Goal: Navigation & Orientation: Find specific page/section

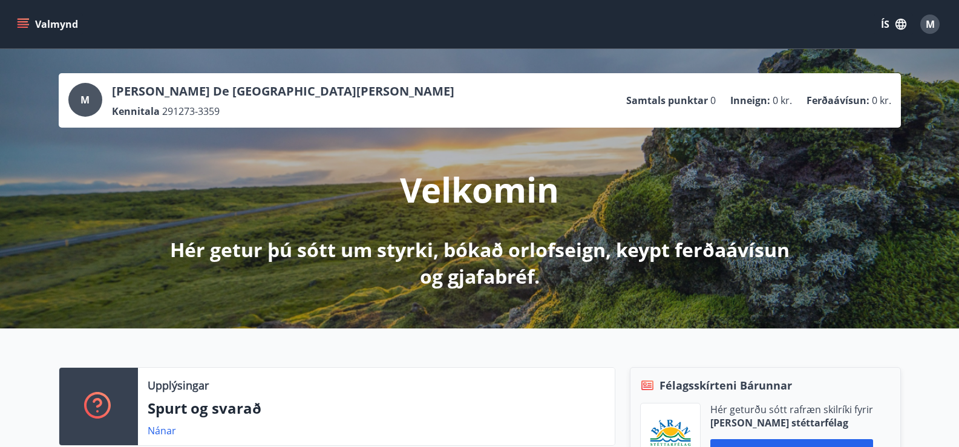
click at [930, 19] on span "M" at bounding box center [930, 24] width 9 height 13
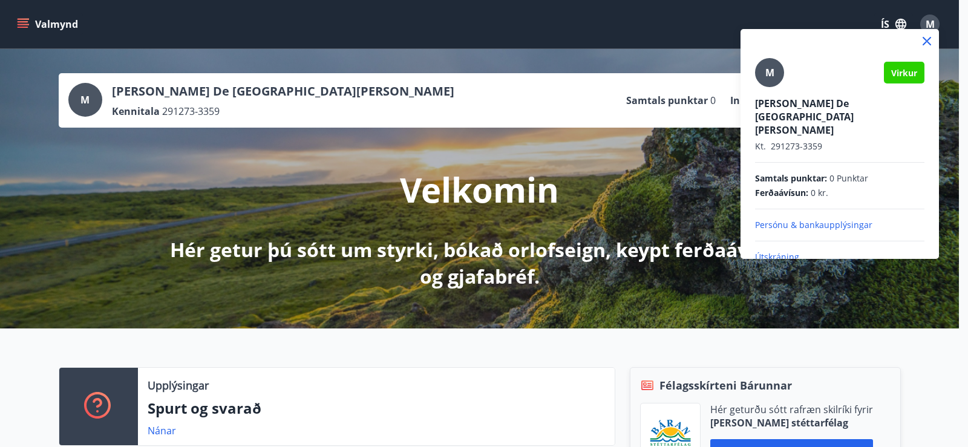
click at [773, 251] on p "Útskráning" at bounding box center [839, 257] width 169 height 12
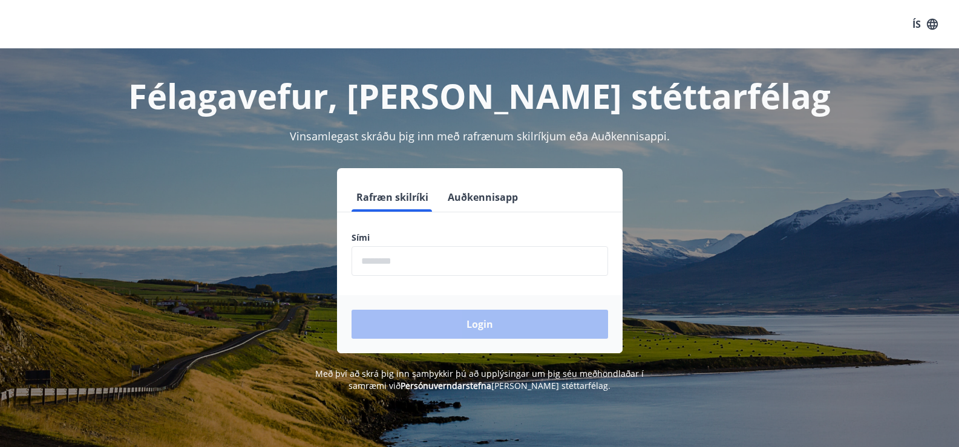
click at [469, 261] on input "phone" at bounding box center [479, 261] width 256 height 30
type input "********"
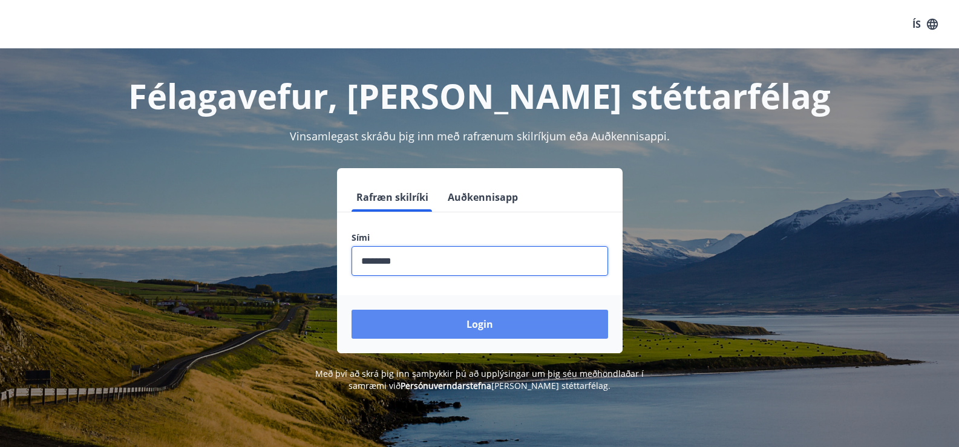
click at [463, 327] on button "Login" at bounding box center [479, 324] width 256 height 29
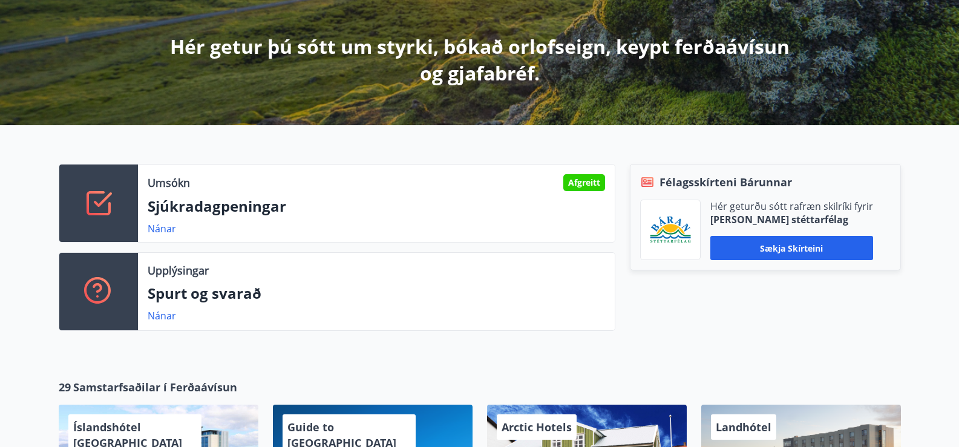
scroll to position [242, 0]
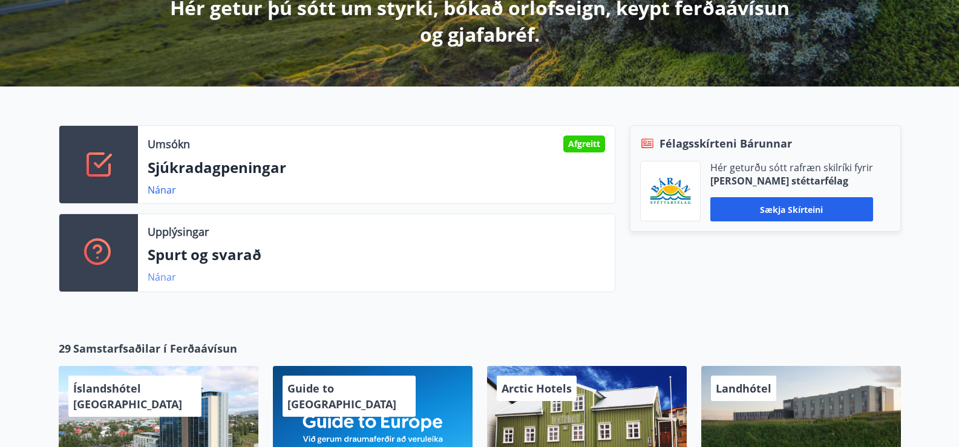
click at [159, 275] on link "Nánar" at bounding box center [162, 276] width 28 height 13
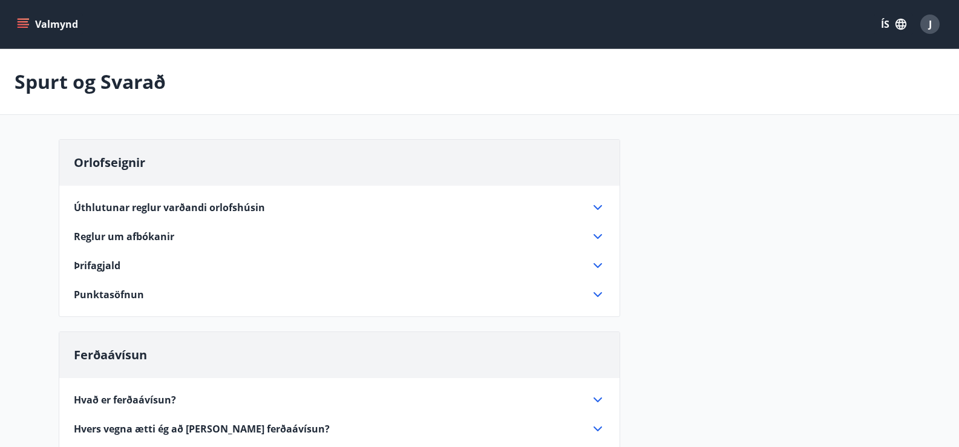
click at [597, 204] on icon at bounding box center [597, 207] width 15 height 15
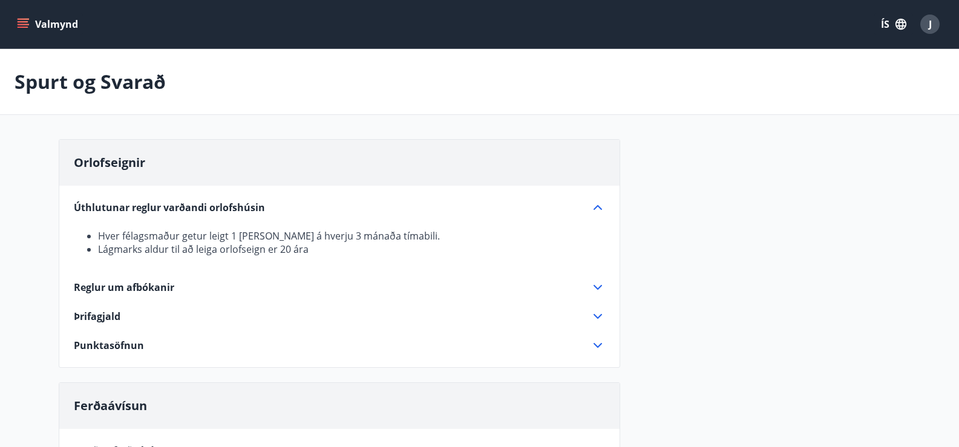
click at [598, 342] on icon at bounding box center [597, 345] width 15 height 15
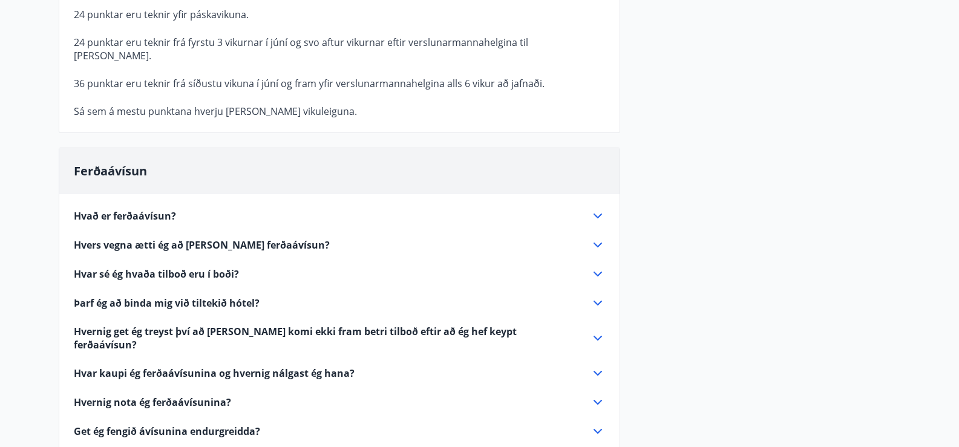
scroll to position [484, 0]
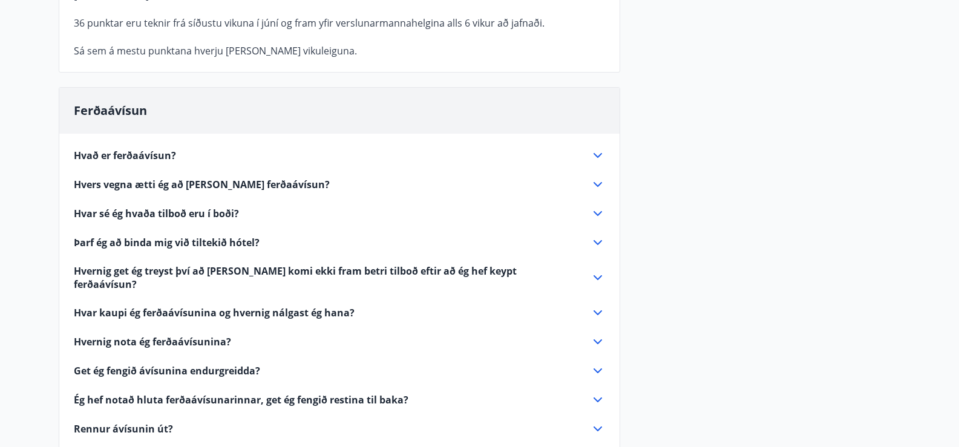
click at [601, 148] on icon at bounding box center [597, 155] width 15 height 15
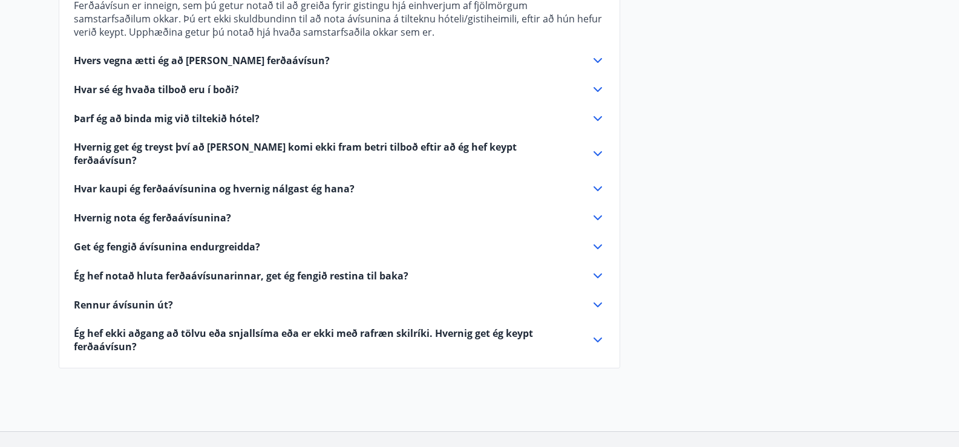
scroll to position [423, 0]
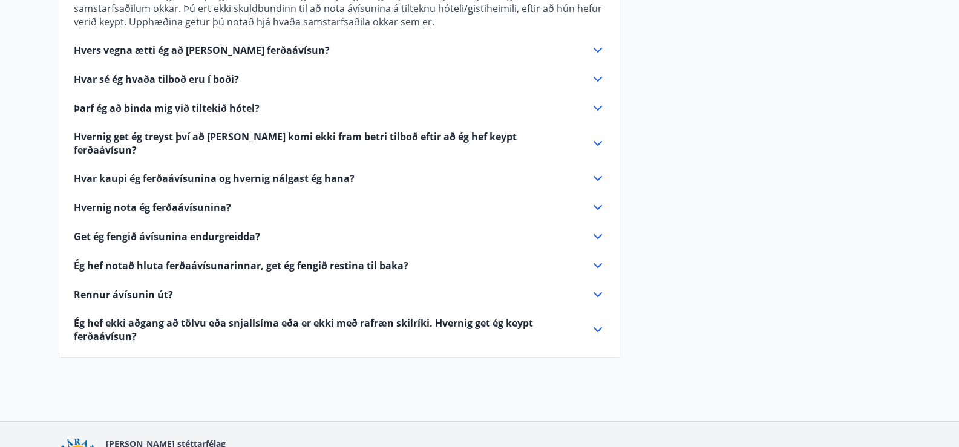
click at [139, 48] on span "Hvers vegna ætti ég að kaupa ferðaávísun?" at bounding box center [202, 50] width 256 height 13
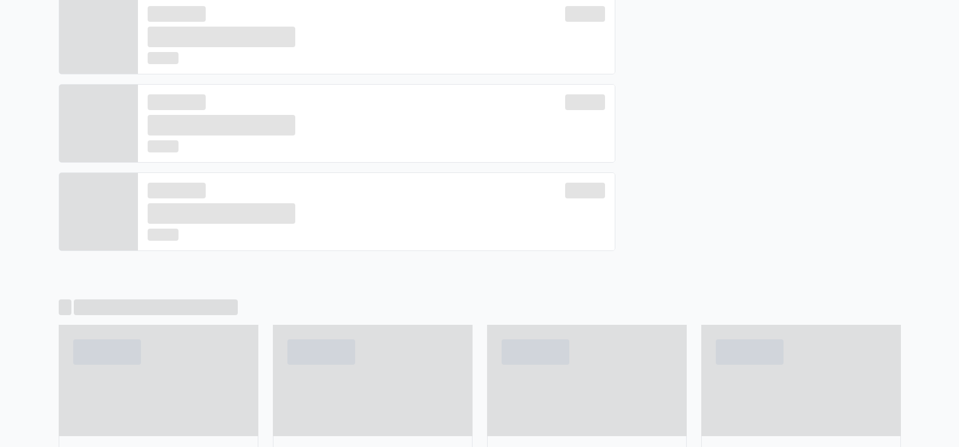
scroll to position [242, 0]
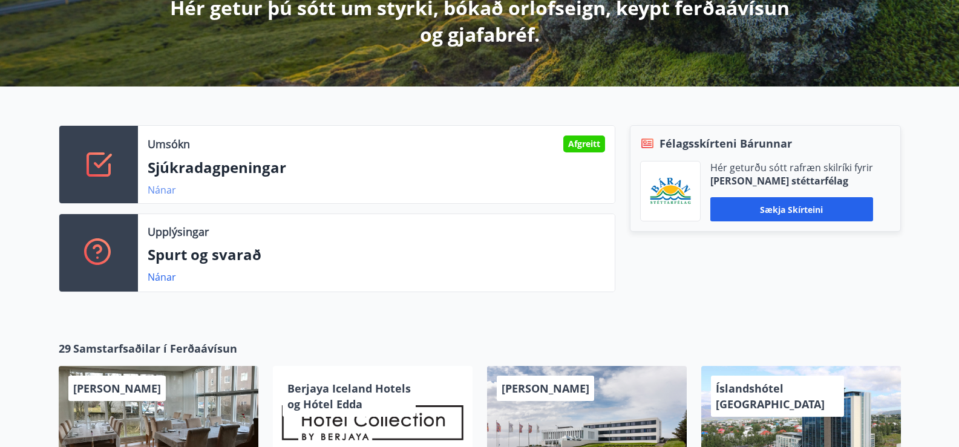
click at [163, 189] on link "Nánar" at bounding box center [162, 189] width 28 height 13
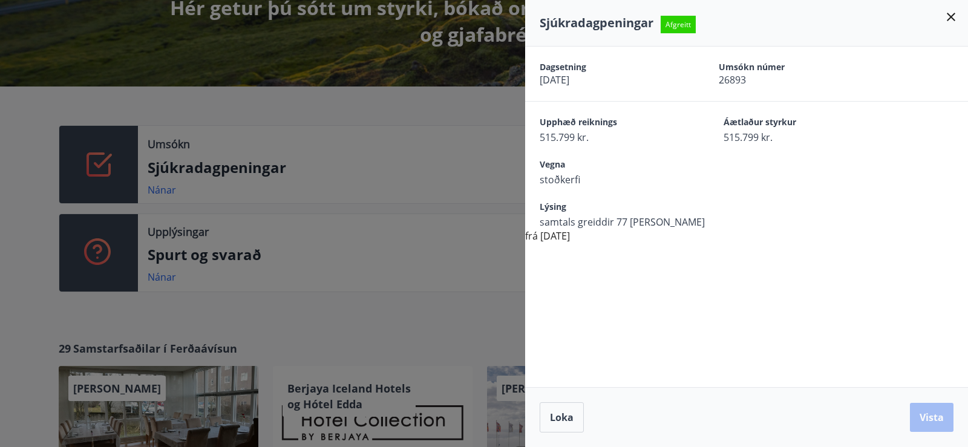
click at [951, 17] on icon at bounding box center [951, 17] width 8 height 8
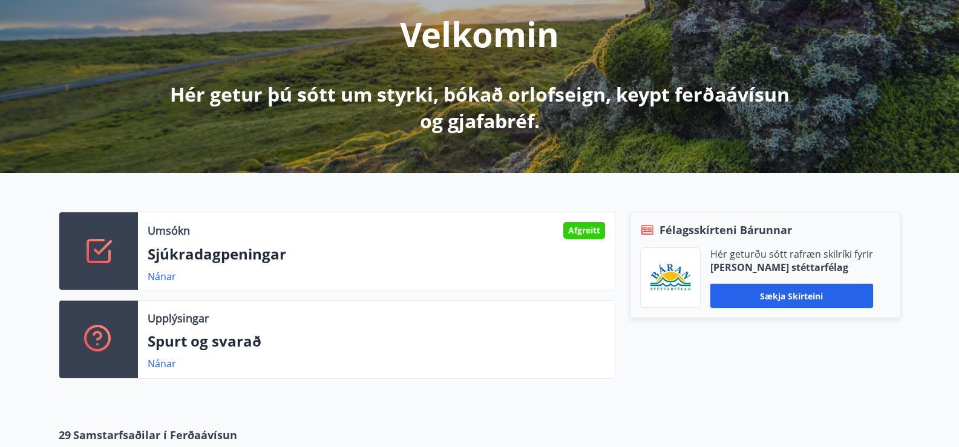
scroll to position [0, 0]
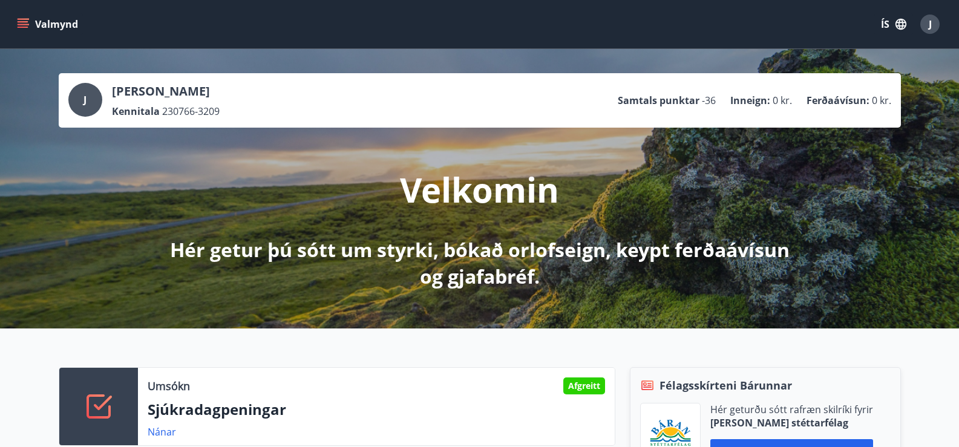
click at [21, 21] on icon "menu" at bounding box center [23, 21] width 11 height 1
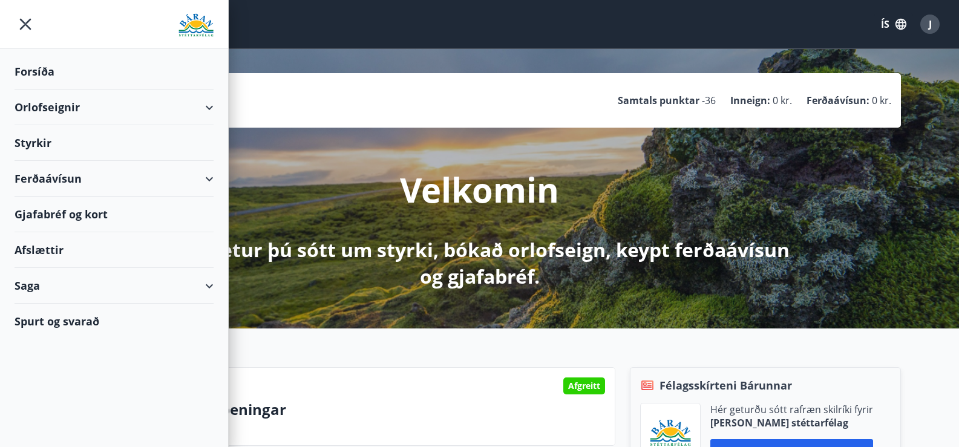
click at [210, 286] on div "Saga" at bounding box center [114, 286] width 199 height 36
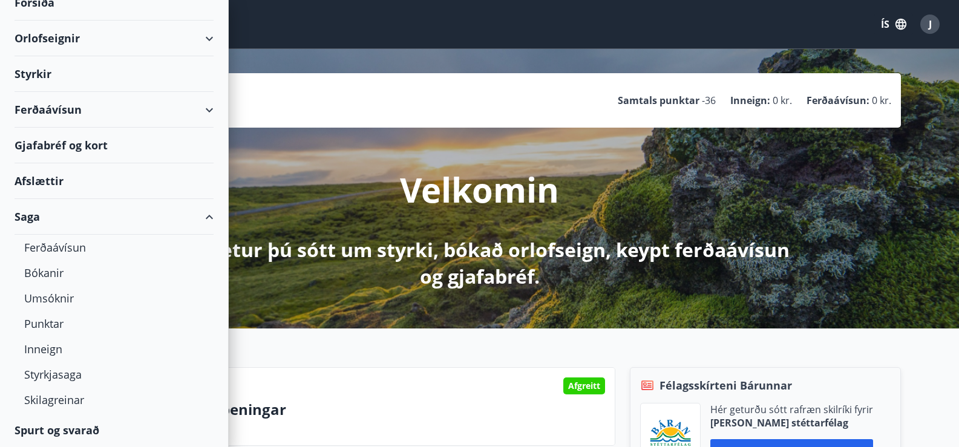
scroll to position [70, 0]
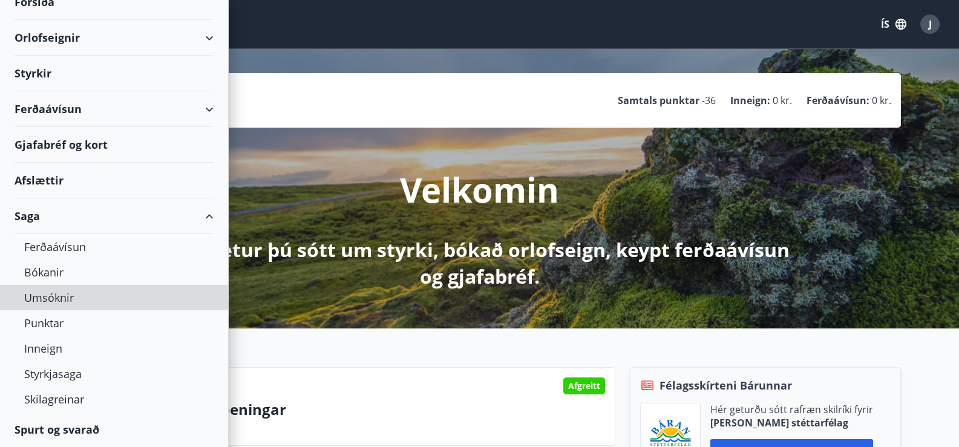
click at [210, 286] on div "Umsóknir" at bounding box center [114, 297] width 228 height 25
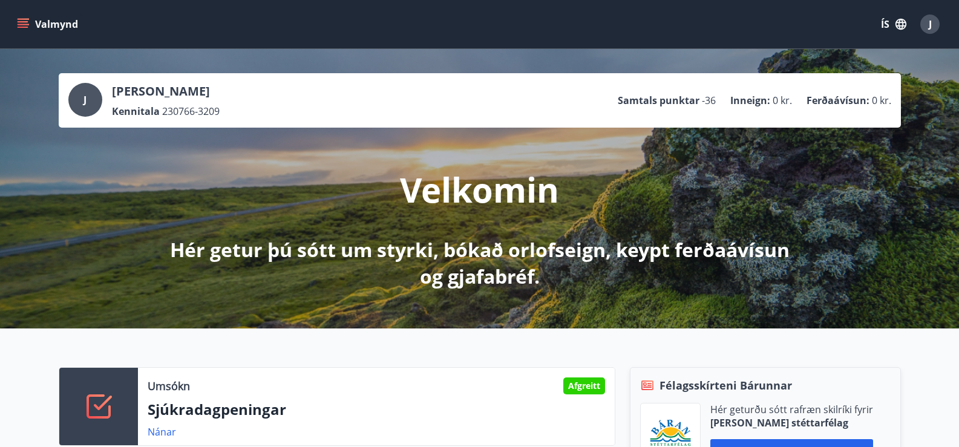
click at [25, 27] on icon "menu" at bounding box center [23, 27] width 11 height 1
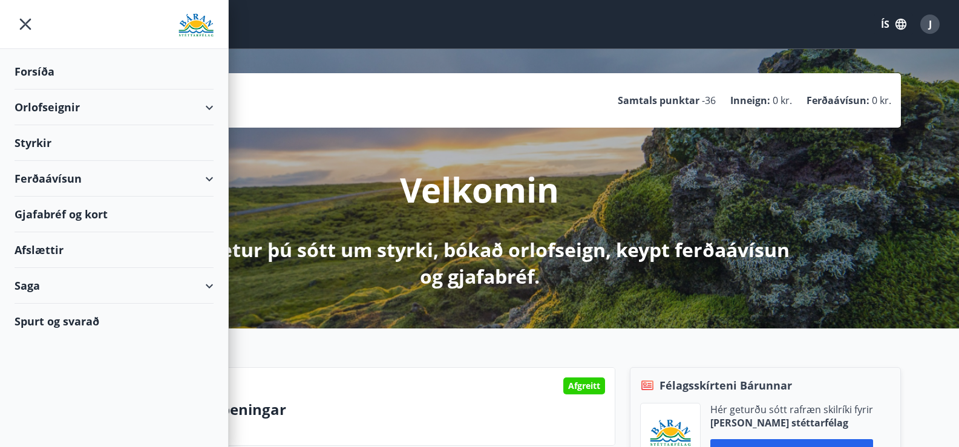
click at [211, 287] on div "Saga" at bounding box center [114, 286] width 199 height 36
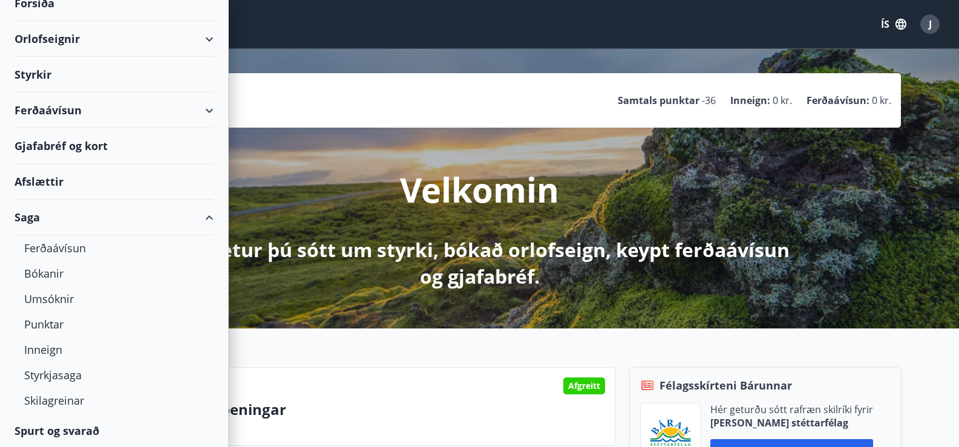
scroll to position [70, 0]
click at [45, 270] on div "Bókanir" at bounding box center [114, 272] width 180 height 25
